Goal: Task Accomplishment & Management: Use online tool/utility

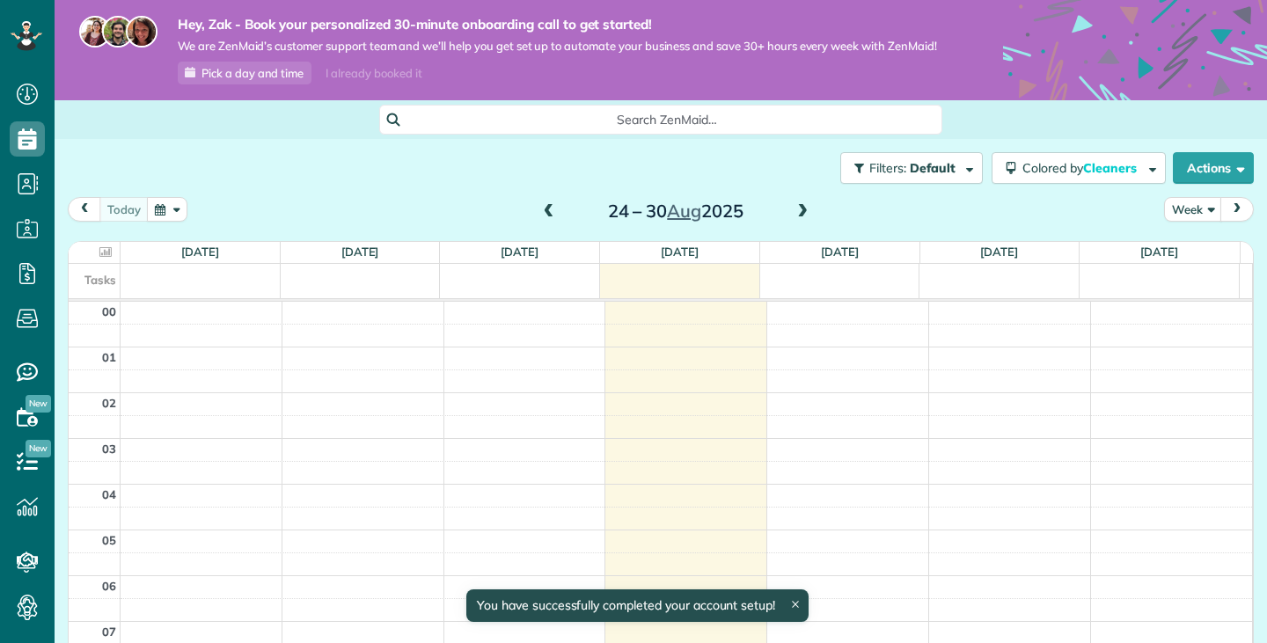
scroll to position [321, 0]
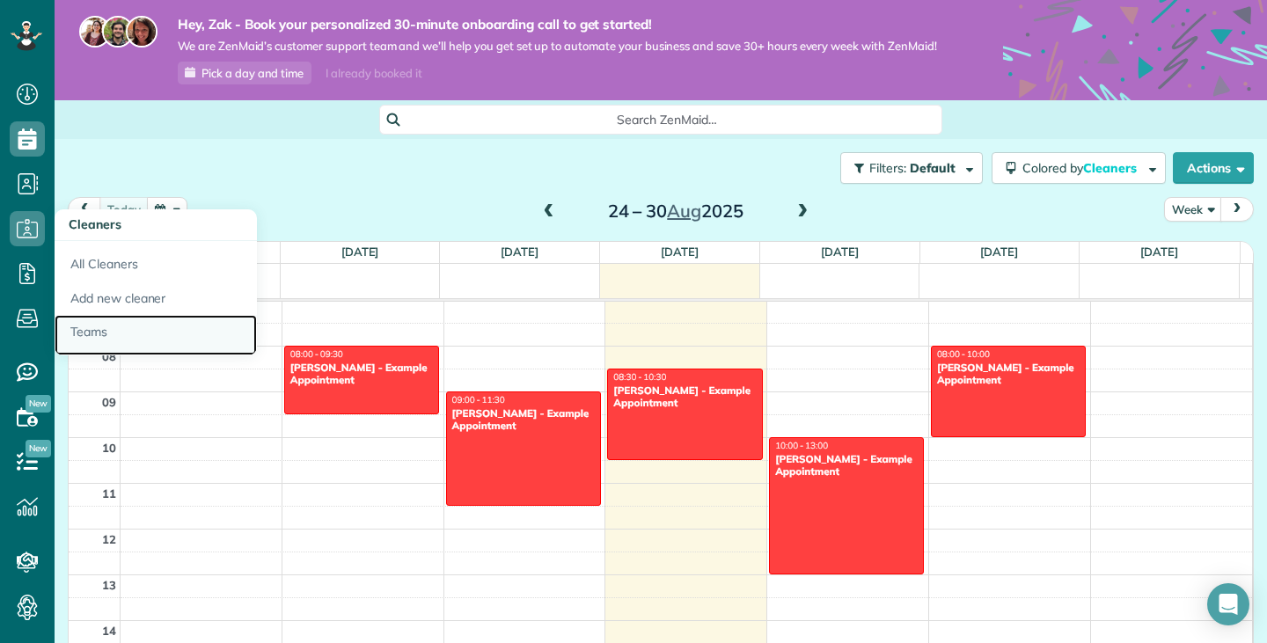
click at [113, 328] on link "Teams" at bounding box center [156, 335] width 202 height 40
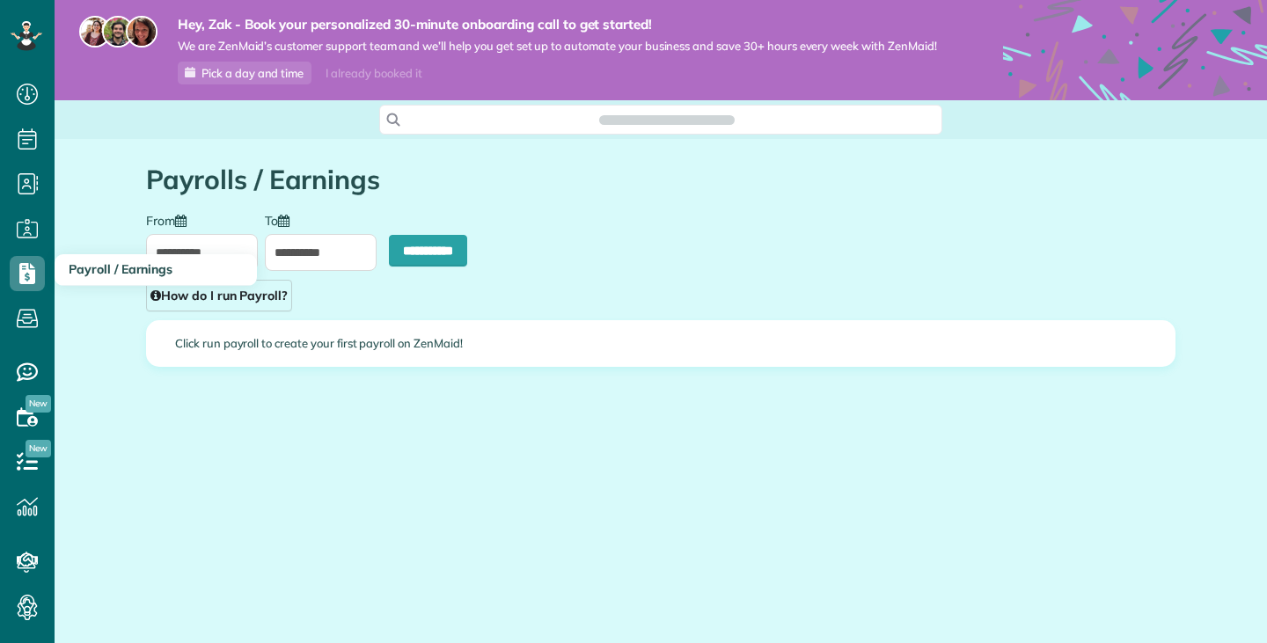
scroll to position [8, 8]
type input "**********"
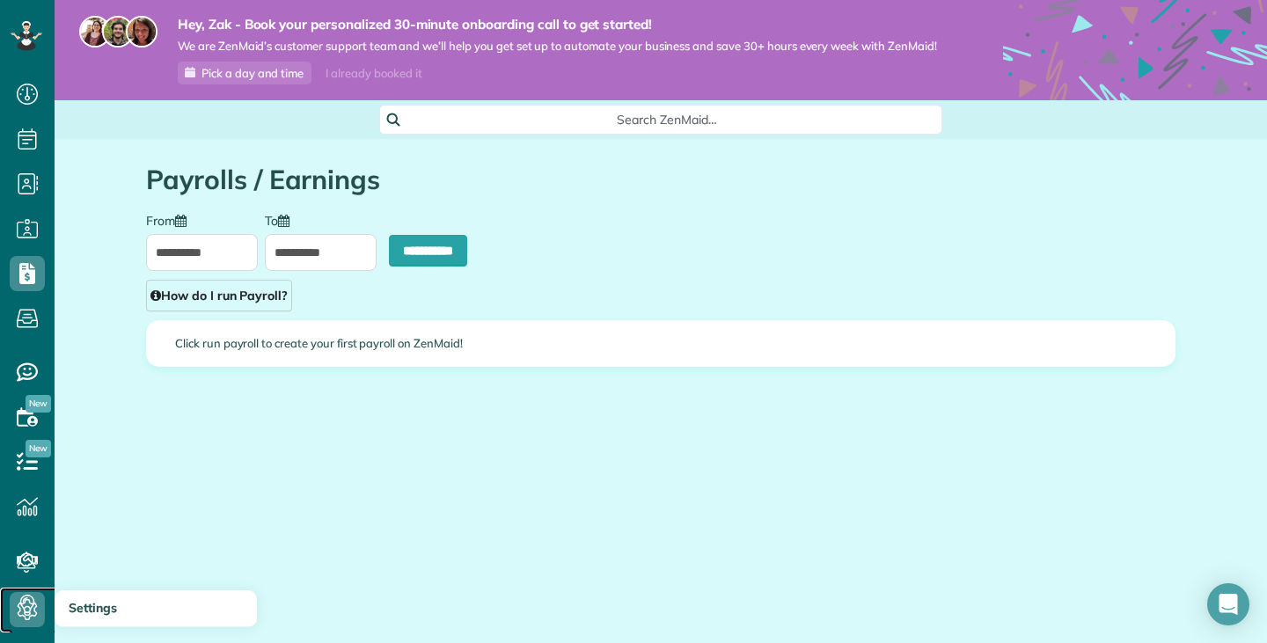
click at [33, 606] on icon at bounding box center [27, 609] width 35 height 35
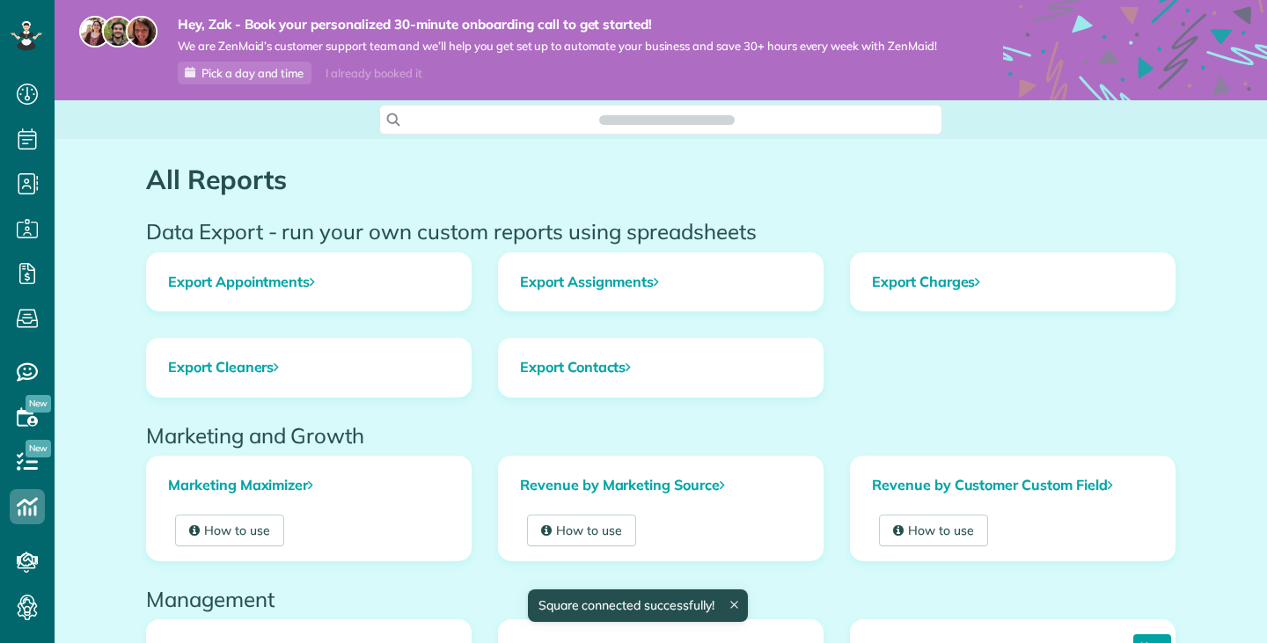
scroll to position [8, 8]
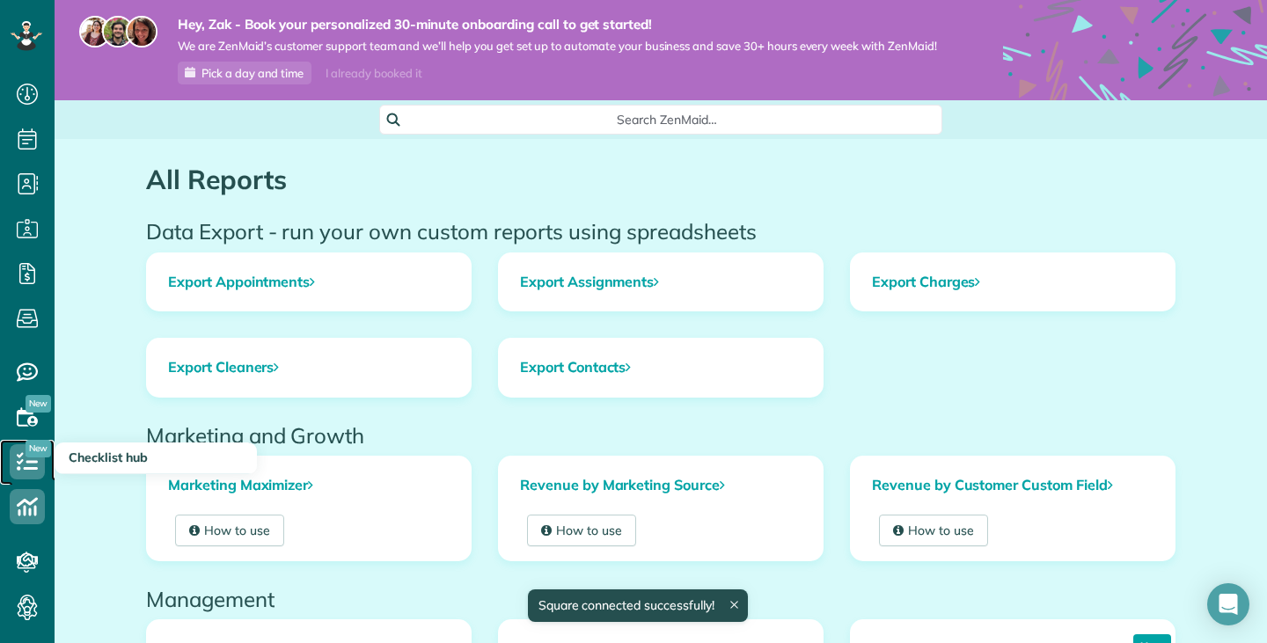
click at [30, 470] on use at bounding box center [27, 461] width 21 height 18
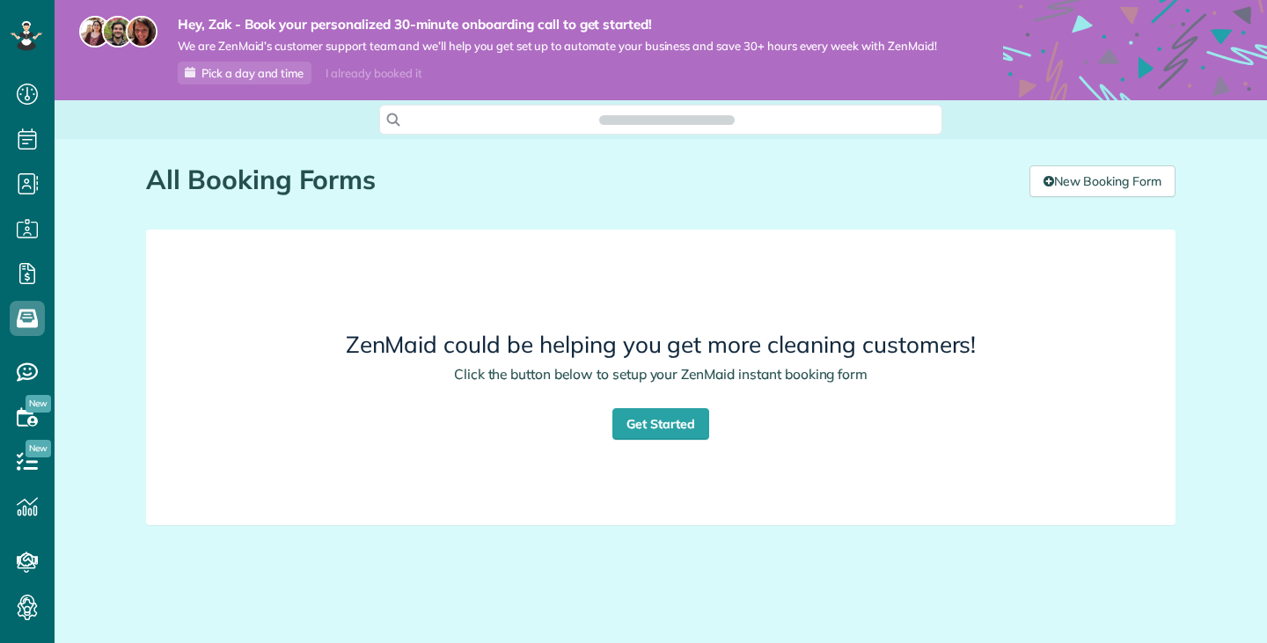
scroll to position [8, 8]
click at [664, 436] on link "Get Started" at bounding box center [661, 424] width 97 height 32
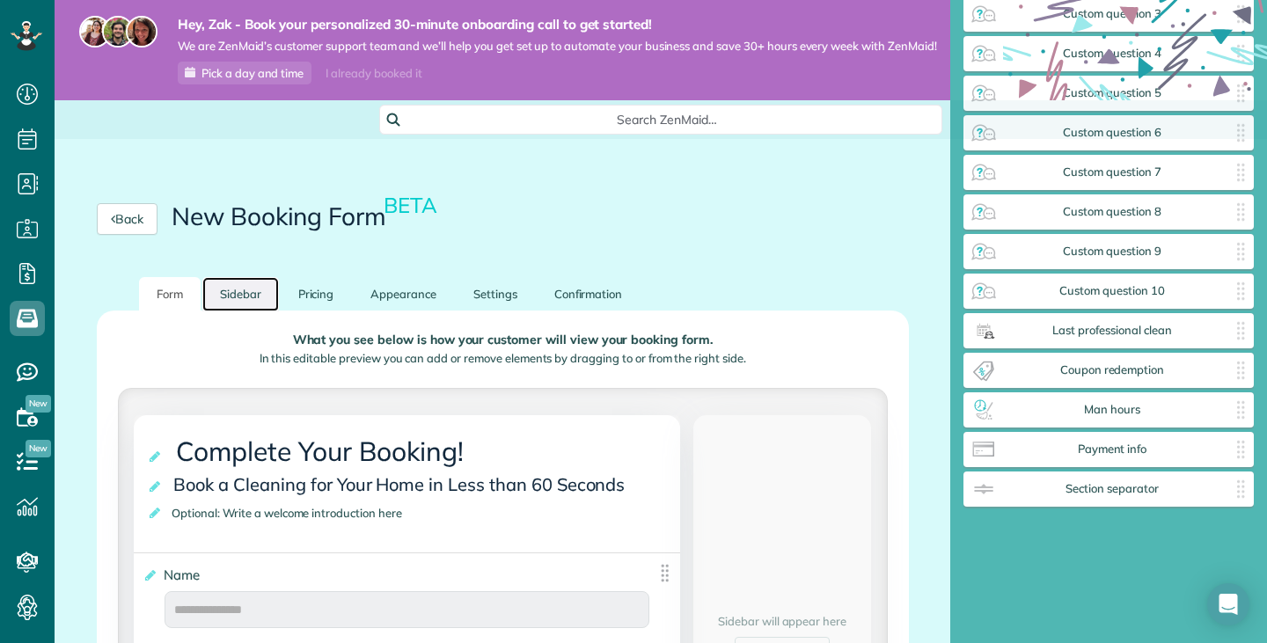
click at [247, 296] on link "Sidebar" at bounding box center [240, 294] width 77 height 34
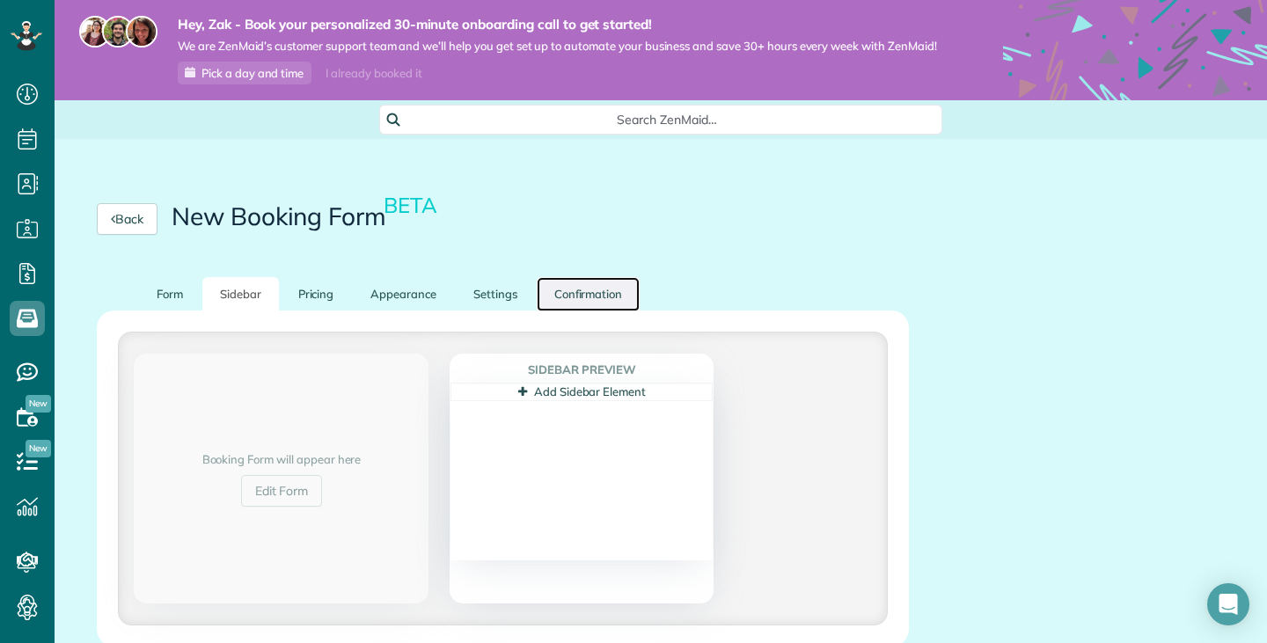
click at [609, 312] on link "Confirmation" at bounding box center [589, 294] width 104 height 34
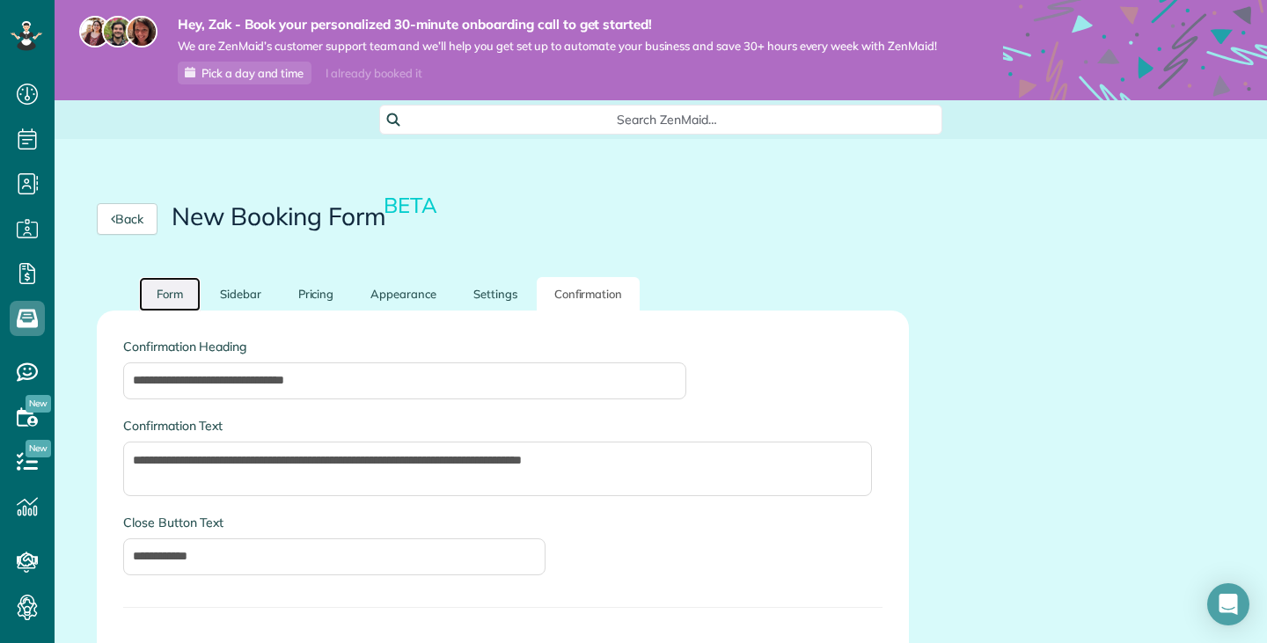
click at [192, 309] on link "Form" at bounding box center [170, 294] width 62 height 34
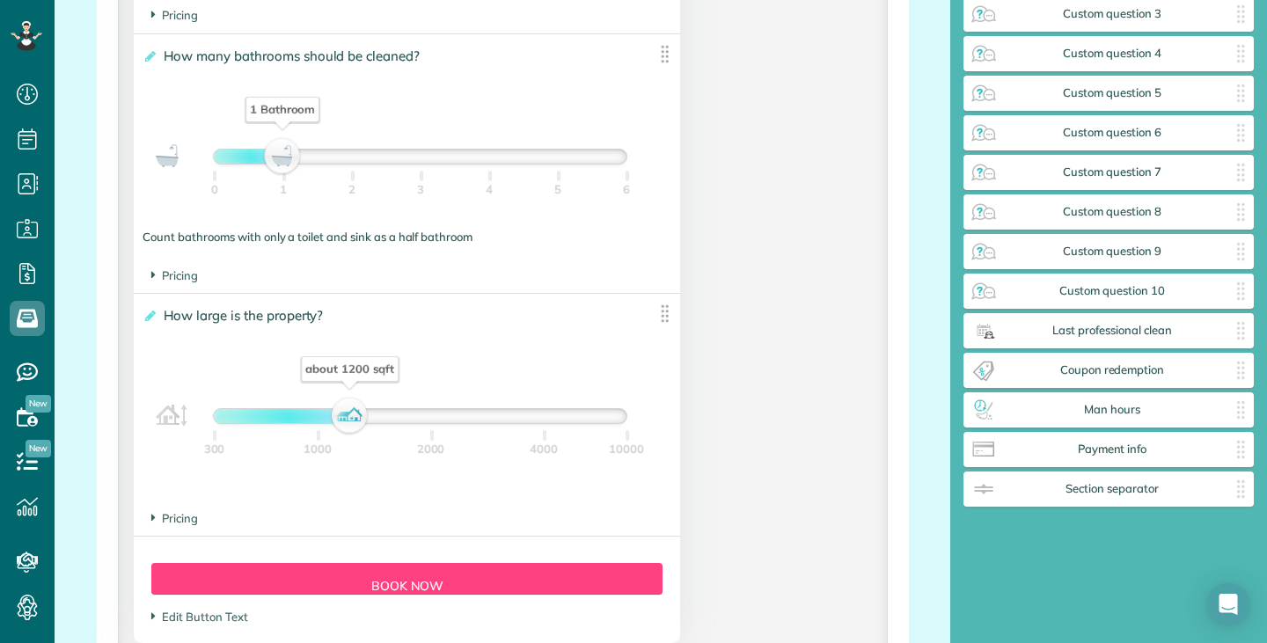
scroll to position [1496, 0]
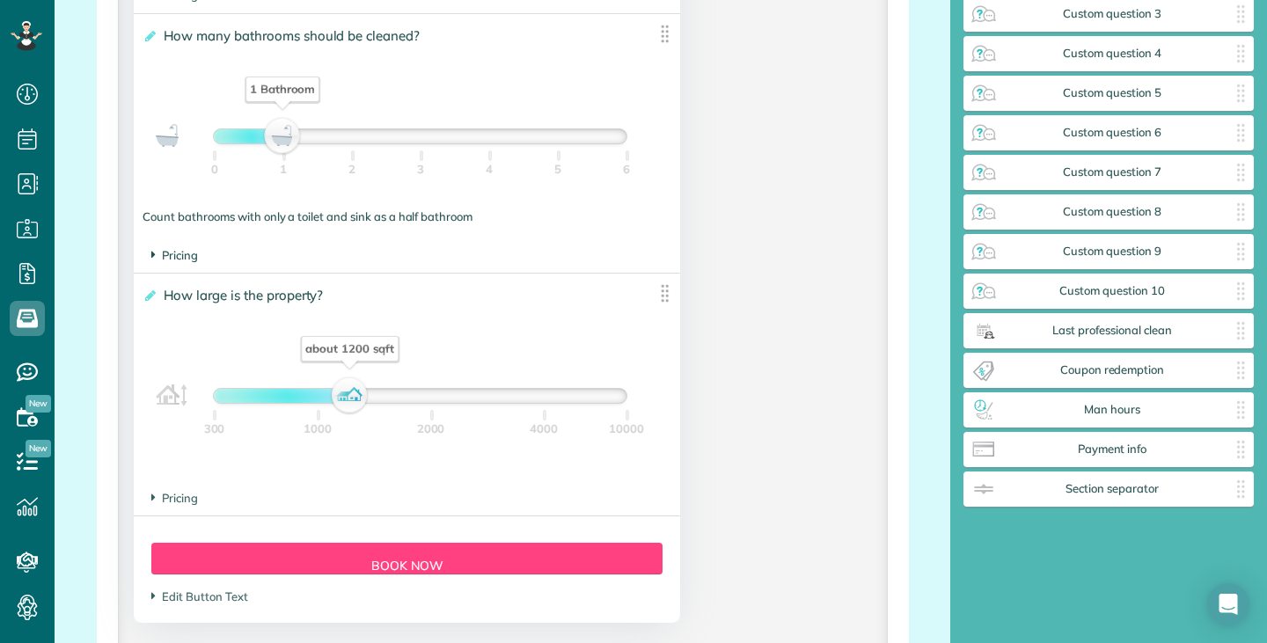
click at [163, 262] on span "Pricing" at bounding box center [174, 255] width 47 height 14
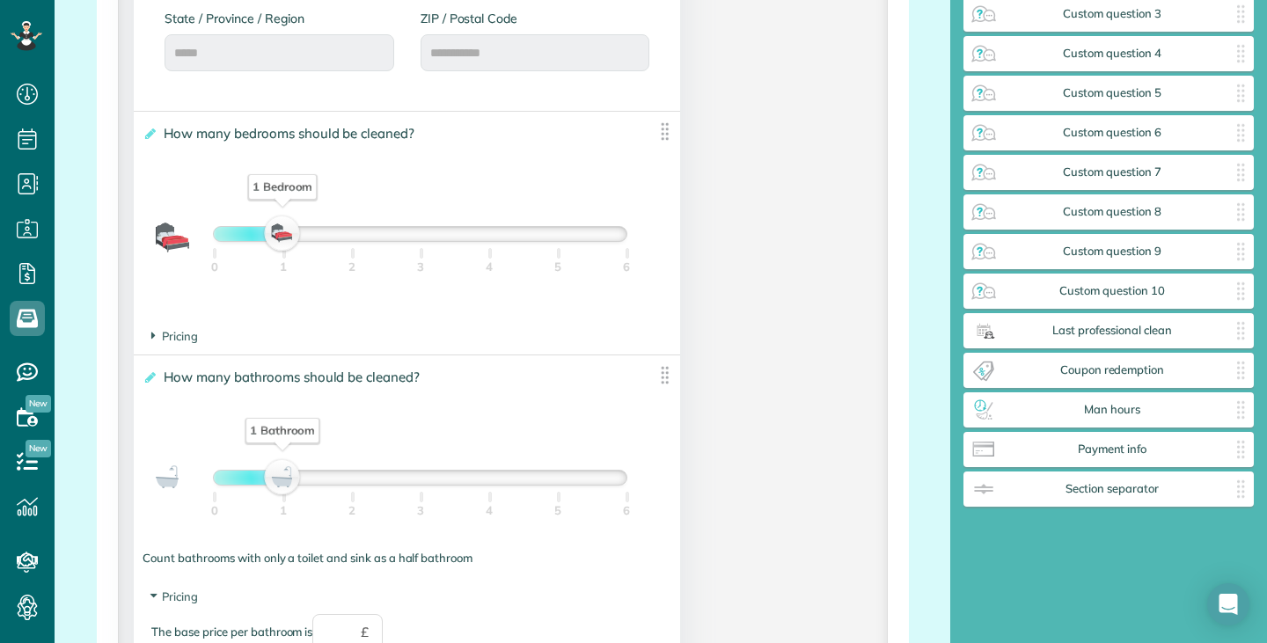
scroll to position [1144, 0]
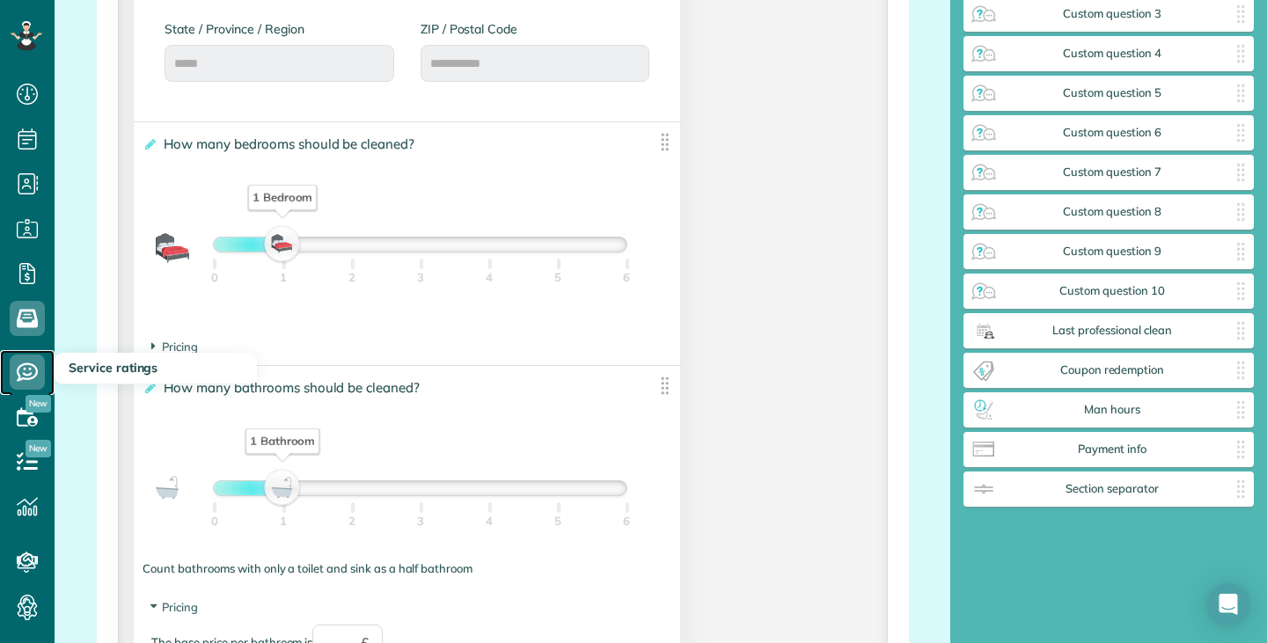
click at [18, 379] on use at bounding box center [27, 372] width 21 height 18
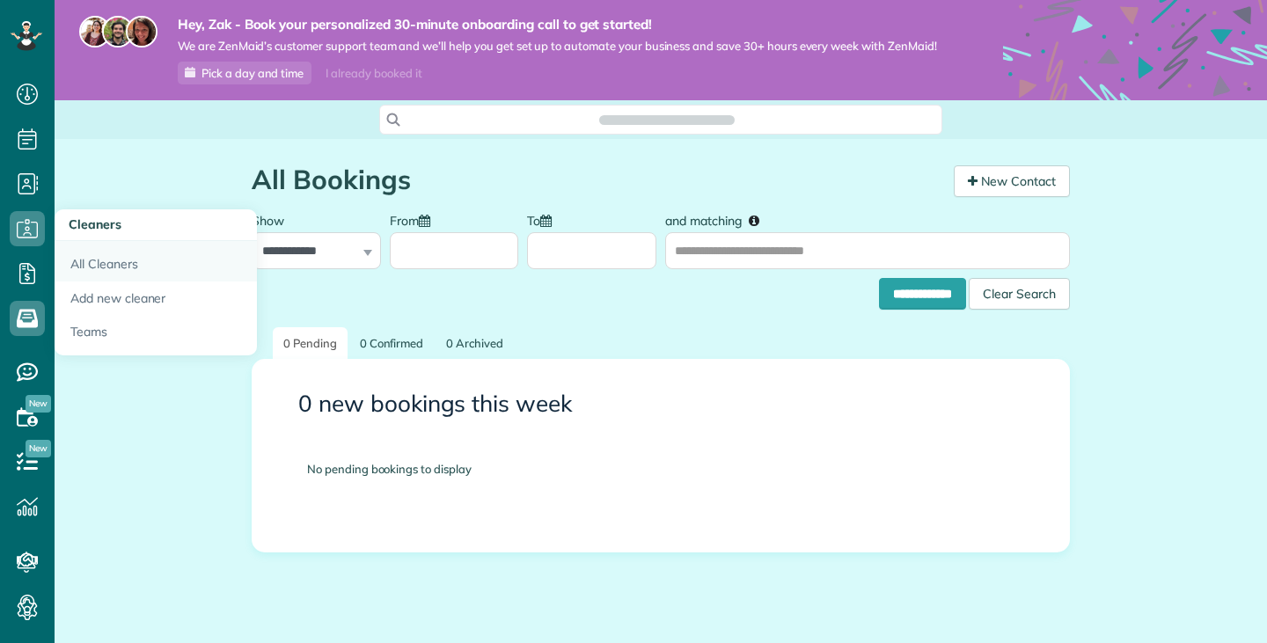
scroll to position [8, 8]
